Goal: Task Accomplishment & Management: Manage account settings

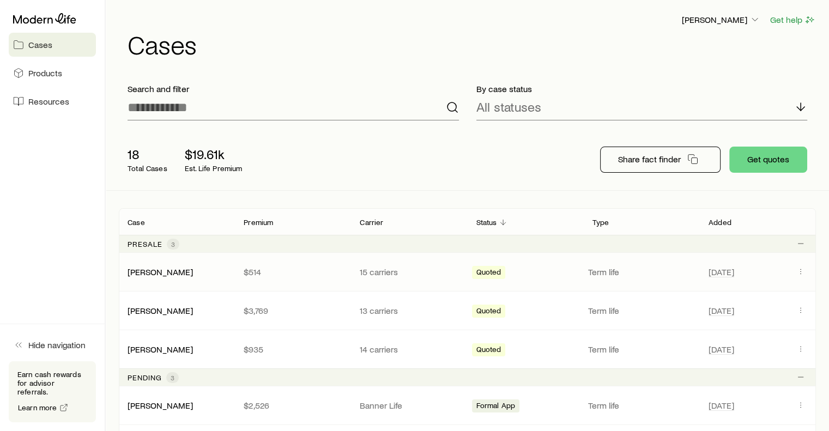
click at [505, 270] on div "Quoted" at bounding box center [525, 272] width 107 height 14
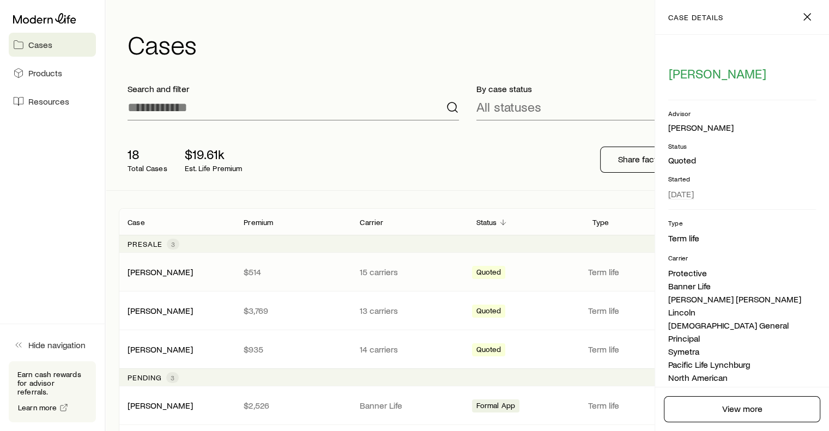
click at [549, 271] on div "Quoted" at bounding box center [525, 272] width 107 height 14
click at [155, 273] on link "[PERSON_NAME]" at bounding box center [160, 271] width 65 height 10
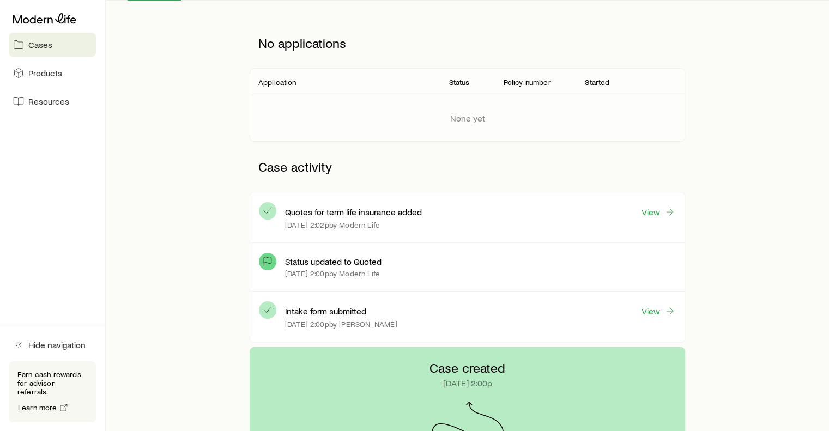
scroll to position [138, 0]
click at [658, 206] on link "View" at bounding box center [658, 211] width 35 height 13
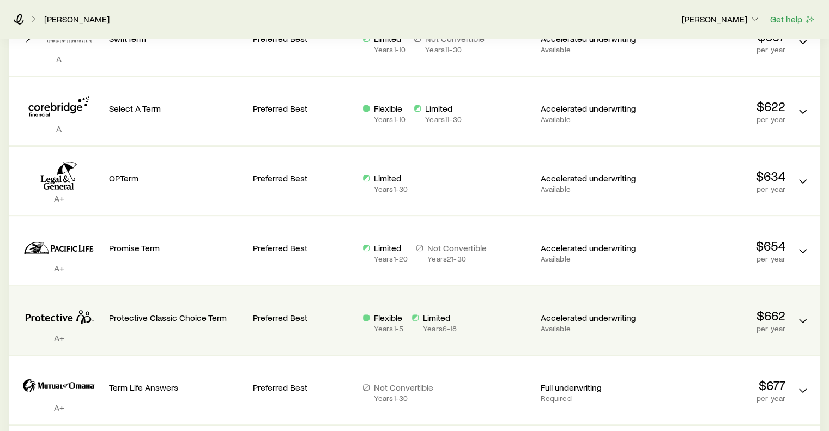
scroll to position [363, 0]
